Goal: Task Accomplishment & Management: Complete application form

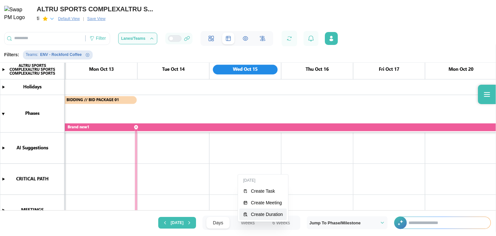
click at [256, 210] on button "Create Duration" at bounding box center [262, 214] width 47 height 12
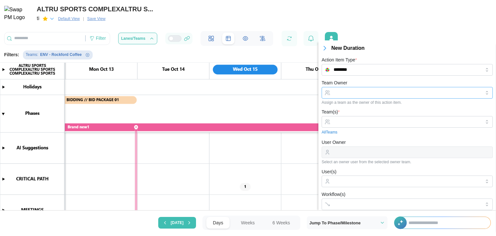
click at [379, 95] on input "Team Owner" at bounding box center [407, 93] width 171 height 12
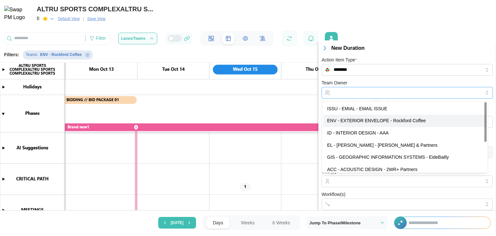
type input "**********"
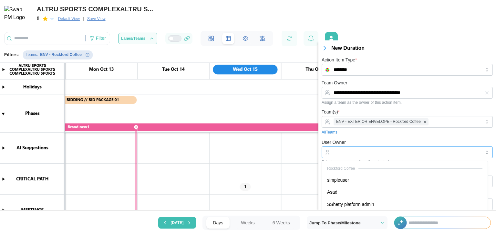
drag, startPoint x: 365, startPoint y: 152, endPoint x: 360, endPoint y: 176, distance: 24.7
click at [360, 176] on body "**********" at bounding box center [248, 118] width 496 height 236
type input "**********"
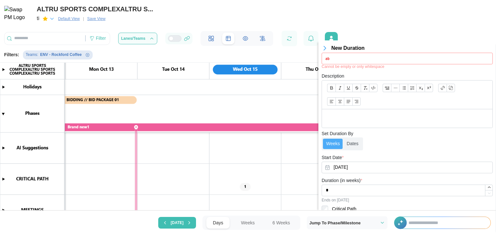
scroll to position [152, 0]
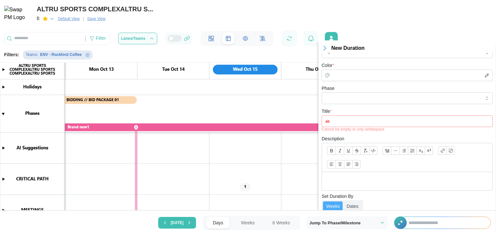
click at [346, 121] on input "Title *" at bounding box center [407, 121] width 171 height 12
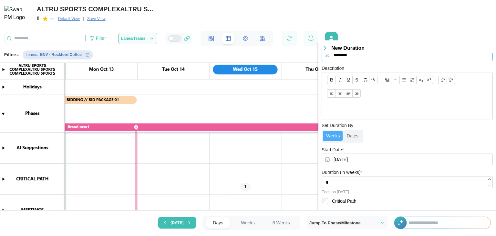
scroll to position [236, 0]
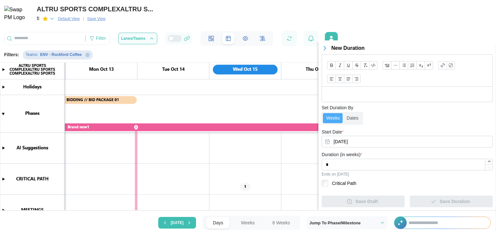
type input "********"
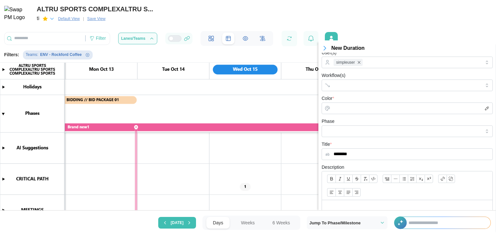
scroll to position [112, 0]
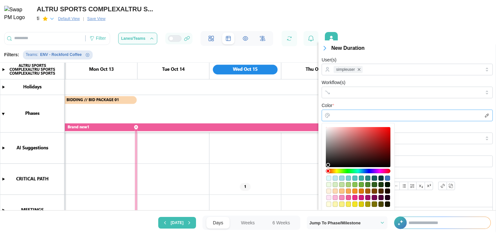
click at [371, 115] on input "Color *" at bounding box center [407, 116] width 171 height 12
click at [336, 199] on div "#fbb7d9" at bounding box center [335, 197] width 5 height 5
type input "*******"
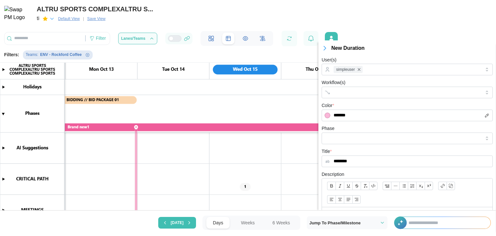
click at [403, 167] on form "**********" at bounding box center [407, 149] width 171 height 364
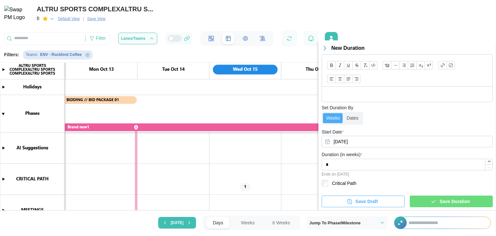
click at [442, 204] on span "Save Duration" at bounding box center [455, 201] width 30 height 11
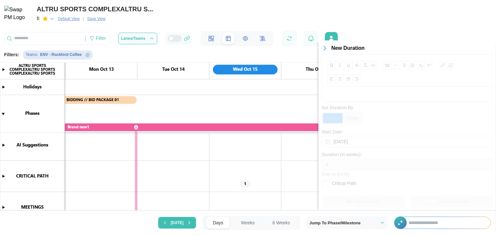
scroll to position [0, 0]
click at [247, 186] on canvas at bounding box center [248, 125] width 496 height 171
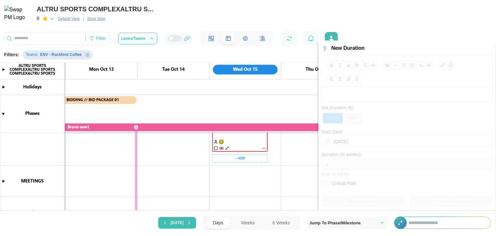
scroll to position [21, 0]
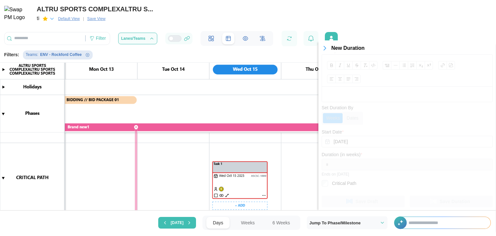
click at [324, 48] on icon "button" at bounding box center [325, 48] width 2 height 4
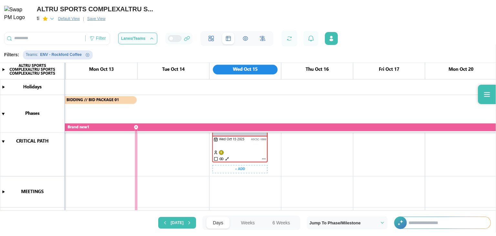
scroll to position [45, 0]
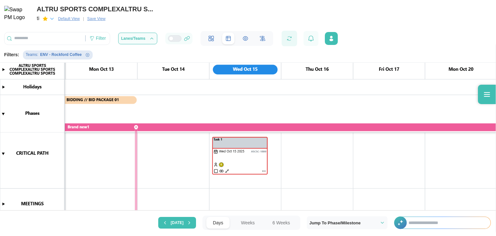
click at [294, 34] on button "button" at bounding box center [289, 38] width 9 height 9
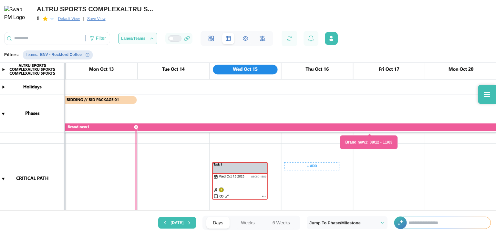
click at [307, 166] on canvas at bounding box center [248, 125] width 496 height 171
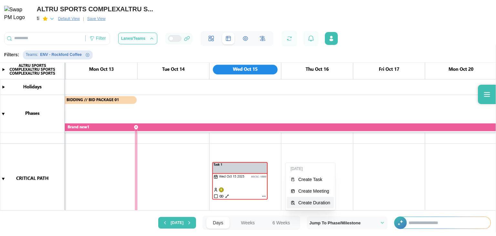
click at [313, 201] on div "Create Duration" at bounding box center [315, 202] width 32 height 5
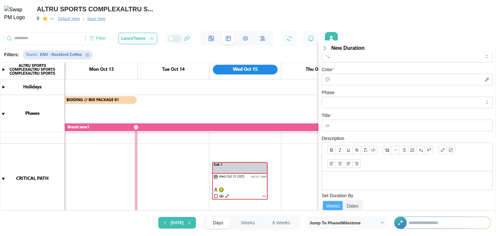
scroll to position [0, 0]
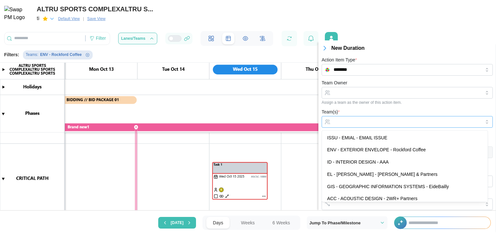
drag, startPoint x: 362, startPoint y: 121, endPoint x: 358, endPoint y: 148, distance: 28.0
click at [358, 148] on body "ALTRU SPORTS COMPLEXALTRU S... ti Default View | Save View Filter Lanes/Teams F…" at bounding box center [248, 118] width 496 height 236
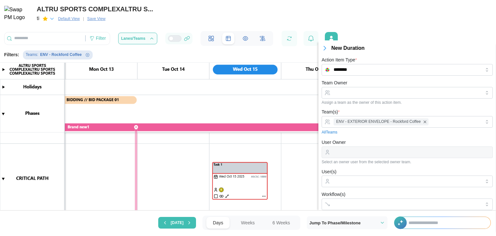
click at [356, 114] on div "Team(s) * ENV - EXTERIOR ENVELOPE - Rockford Coffee All Teams" at bounding box center [407, 121] width 171 height 27
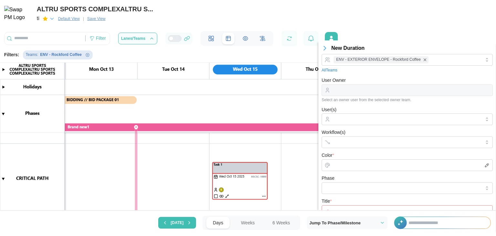
scroll to position [63, 0]
drag, startPoint x: 355, startPoint y: 118, endPoint x: 352, endPoint y: 142, distance: 23.8
click at [352, 142] on body "ALTRU SPORTS COMPLEXALTRU S... ti Default View | Save View Filter Lanes/Teams F…" at bounding box center [248, 118] width 496 height 236
click at [353, 113] on div at bounding box center [406, 118] width 149 height 11
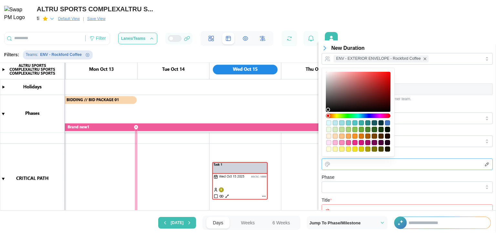
click at [352, 163] on input "Color *" at bounding box center [407, 164] width 171 height 12
click at [334, 151] on div "#fcf7b0" at bounding box center [335, 148] width 5 height 5
type input "*******"
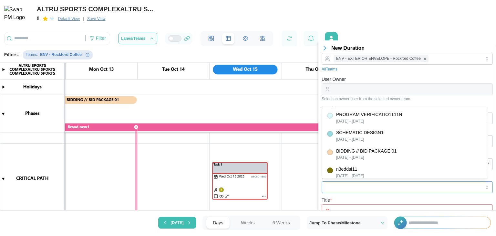
click at [356, 183] on input "Phase" at bounding box center [407, 187] width 171 height 12
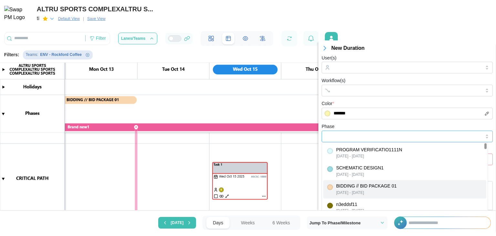
scroll to position [120, 0]
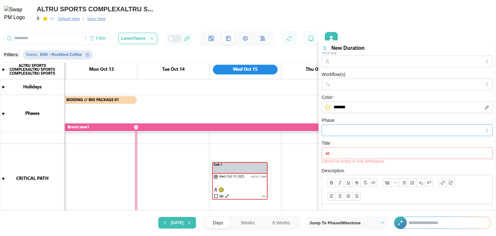
click at [347, 135] on input "Phase" at bounding box center [407, 130] width 171 height 12
click at [353, 158] on input "Title *" at bounding box center [407, 153] width 171 height 12
click at [352, 156] on input "Title *" at bounding box center [407, 153] width 171 height 12
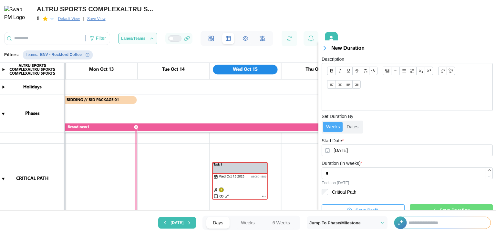
scroll to position [236, 0]
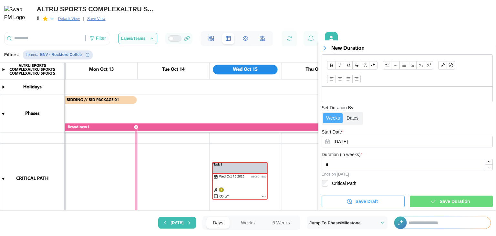
type input "********"
click at [334, 182] on label "Critical Path" at bounding box center [342, 183] width 28 height 6
click at [445, 201] on span "Save Duration" at bounding box center [455, 201] width 30 height 11
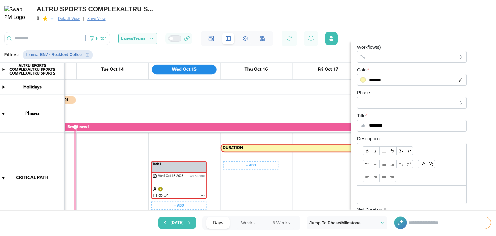
scroll to position [0, 0]
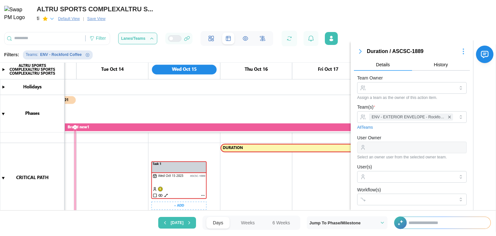
click at [361, 49] on icon "button" at bounding box center [361, 51] width 8 height 8
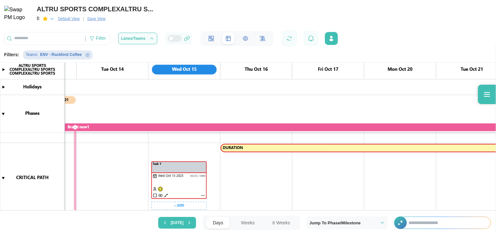
click at [180, 179] on canvas at bounding box center [248, 125] width 496 height 171
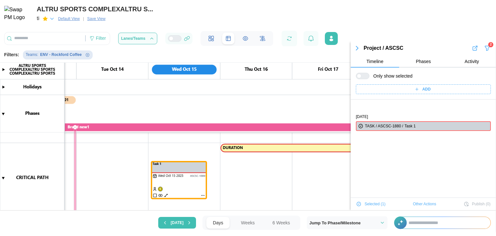
click at [228, 150] on canvas at bounding box center [248, 125] width 496 height 171
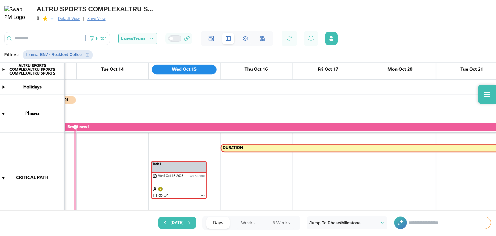
click at [242, 151] on canvas at bounding box center [248, 125] width 496 height 171
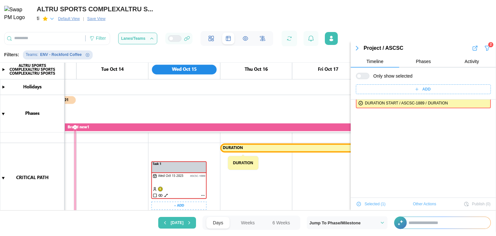
click at [195, 172] on canvas at bounding box center [248, 125] width 496 height 171
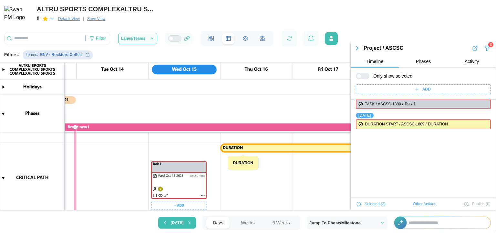
scroll to position [23, 0]
